Goal: Transaction & Acquisition: Book appointment/travel/reservation

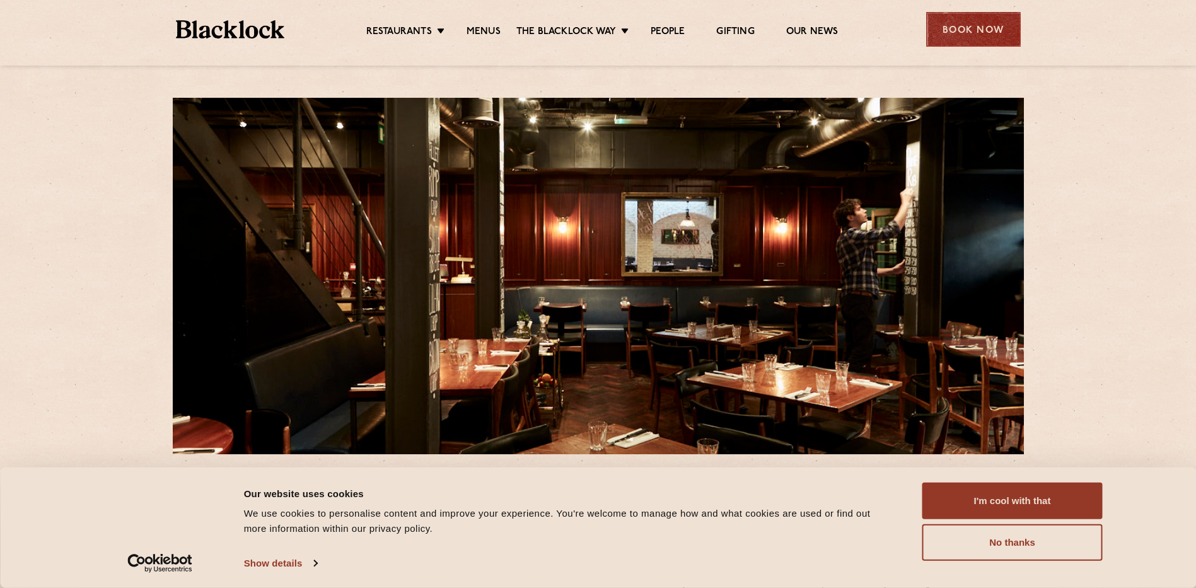
click at [965, 20] on div "Book Now" at bounding box center [973, 29] width 95 height 35
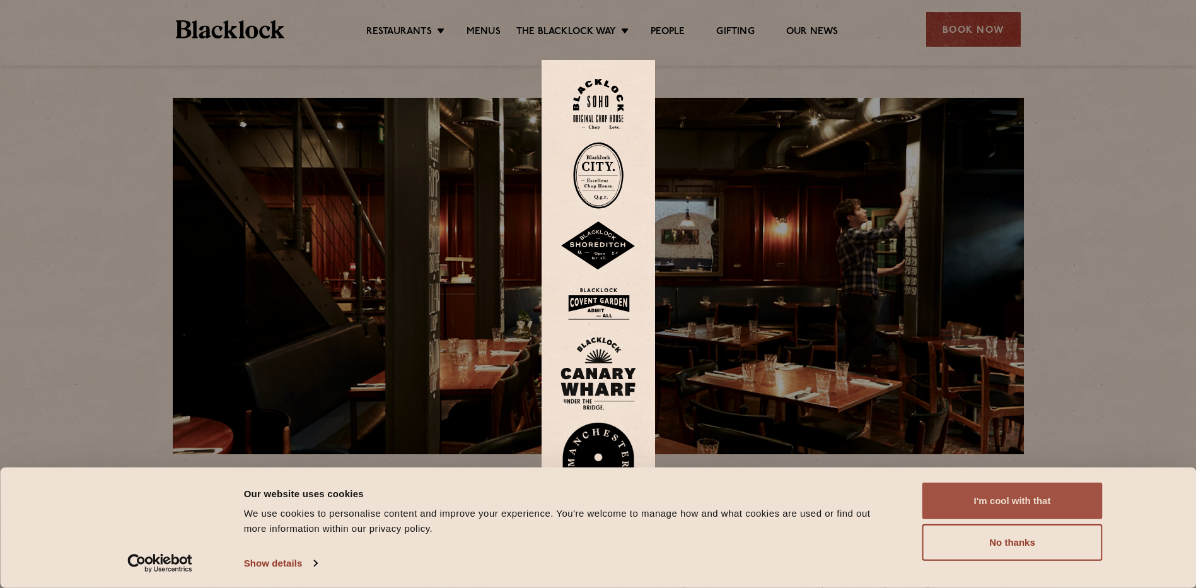
click at [1041, 495] on button "I'm cool with that" at bounding box center [1012, 500] width 180 height 37
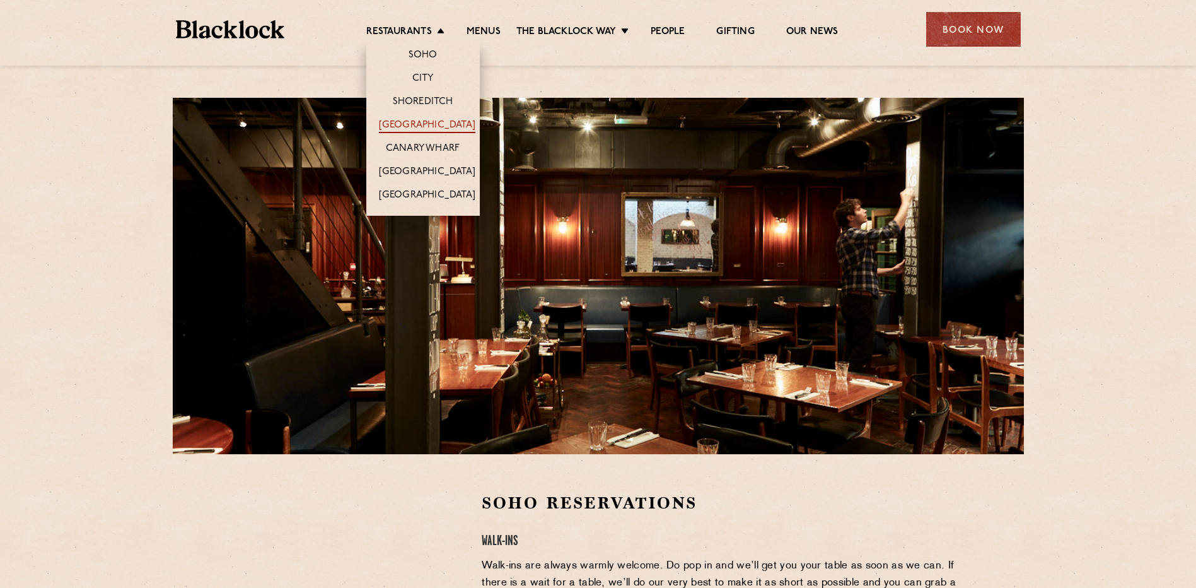
click at [429, 121] on link "[GEOGRAPHIC_DATA]" at bounding box center [427, 126] width 96 height 14
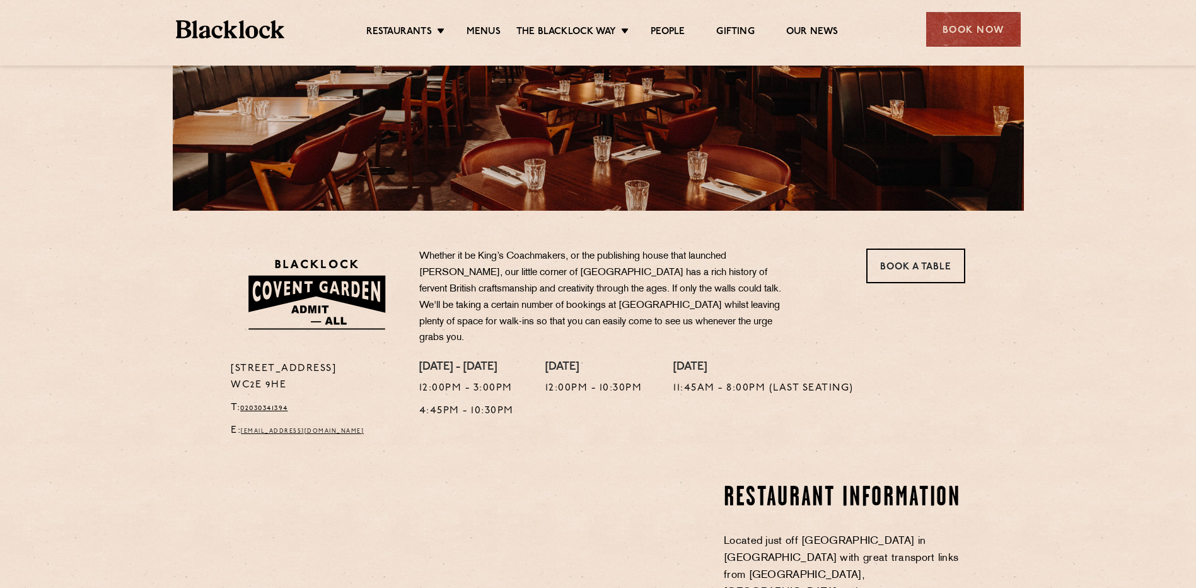
scroll to position [315, 0]
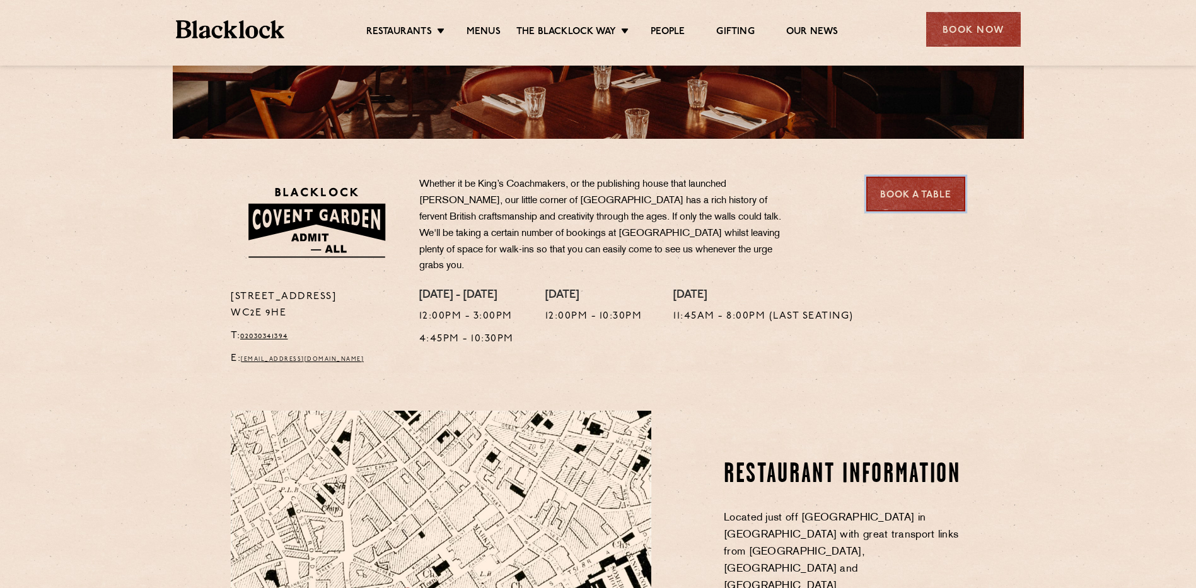
click at [898, 207] on link "Book a Table" at bounding box center [915, 194] width 99 height 35
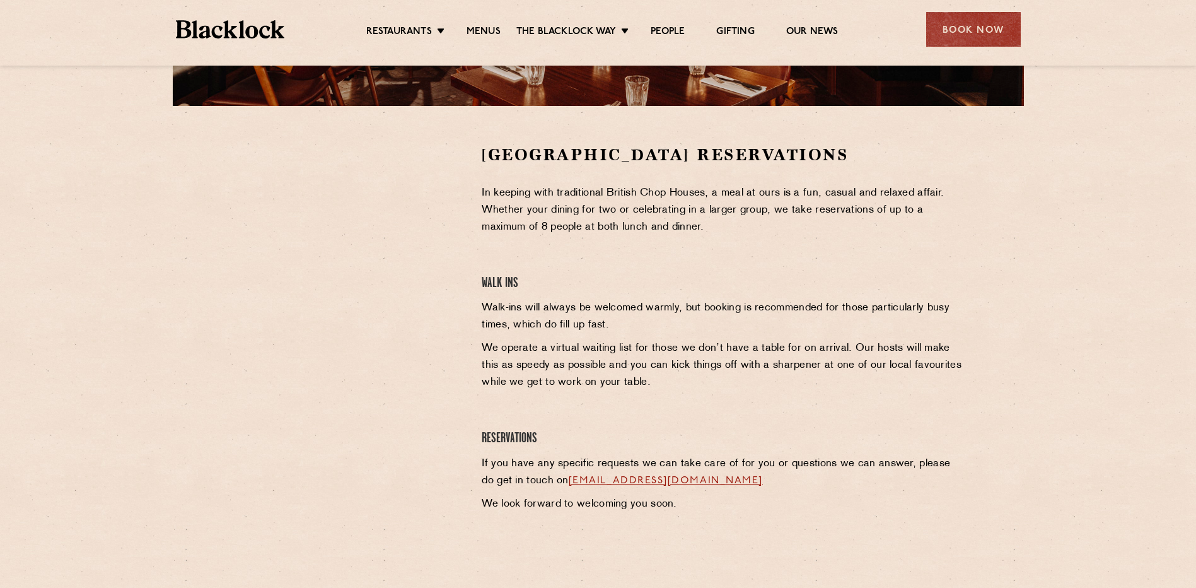
scroll to position [307, 0]
